Goal: Navigation & Orientation: Find specific page/section

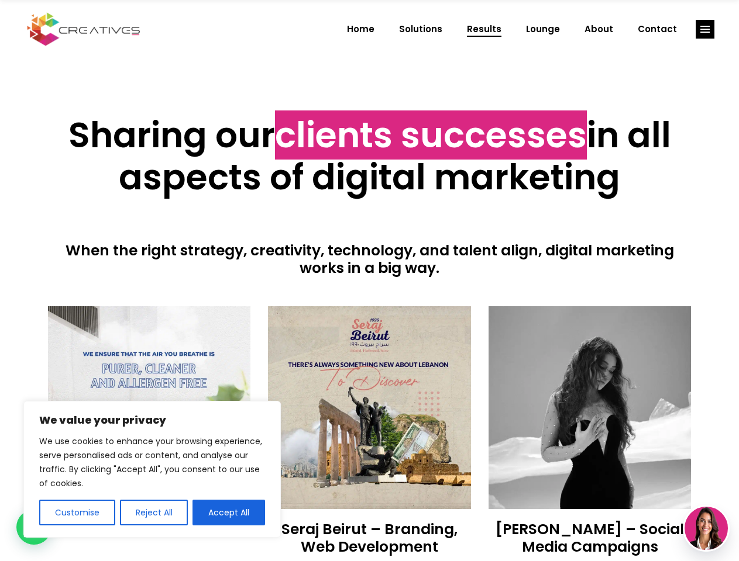
click at [369, 281] on div at bounding box center [369, 291] width 643 height 29
click at [77, 513] on button "Customise" at bounding box center [77, 513] width 76 height 26
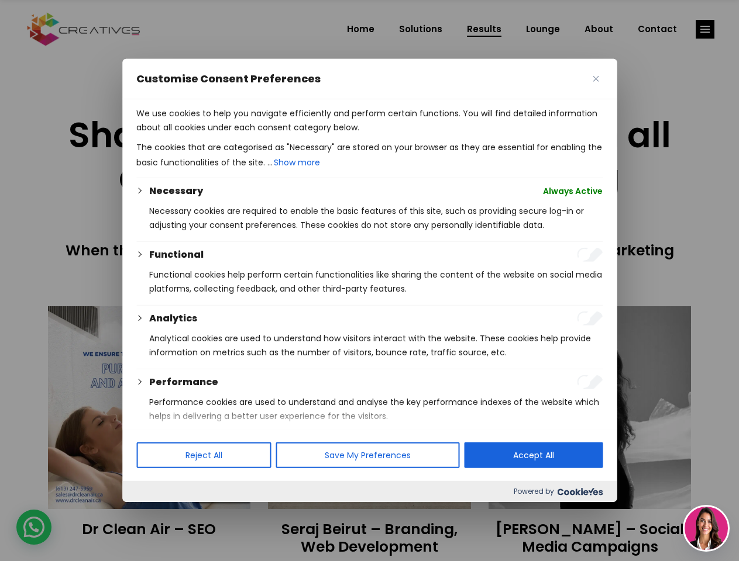
click at [153, 513] on div at bounding box center [369, 280] width 739 height 561
click at [229, 134] on p "We use cookies to help you navigate efficiently and perform certain functions. …" at bounding box center [369, 120] width 466 height 28
click at [705, 29] on div at bounding box center [369, 280] width 739 height 561
click at [706, 529] on img at bounding box center [705, 528] width 43 height 43
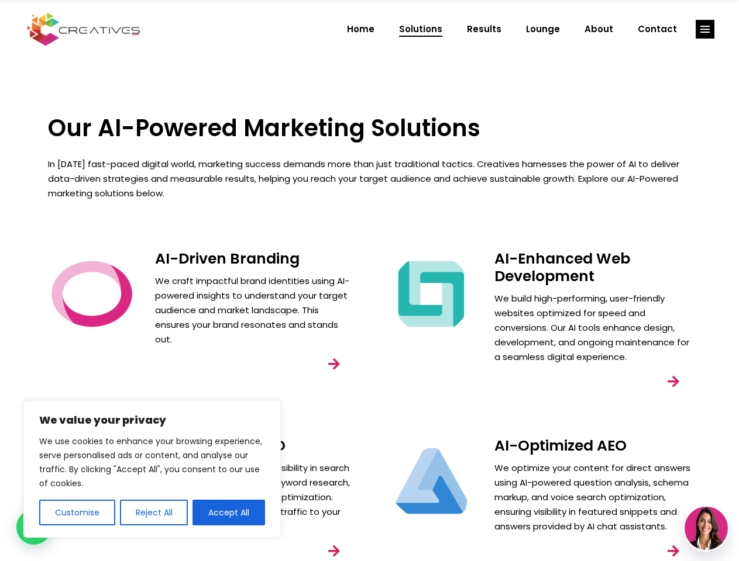
click at [370, 281] on div "AI-Enhanced Web Development We build high-performing, user-friendly websites op…" at bounding box center [539, 335] width 339 height 187
click at [77, 513] on button "Customise" at bounding box center [77, 513] width 76 height 26
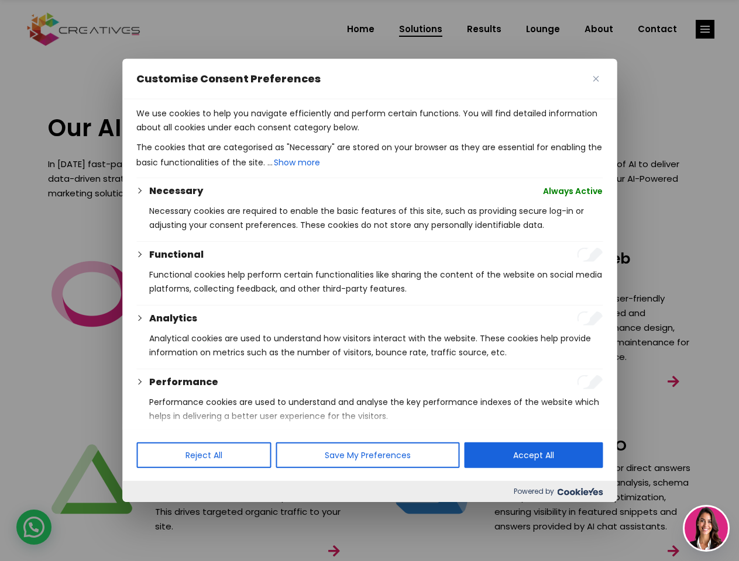
click at [229, 502] on div "Customise Consent Preferences We use cookies to help you navigate efficiently a…" at bounding box center [369, 280] width 494 height 443
click at [705, 29] on div at bounding box center [369, 280] width 739 height 561
click at [706, 529] on img at bounding box center [705, 528] width 43 height 43
